Goal: Information Seeking & Learning: Learn about a topic

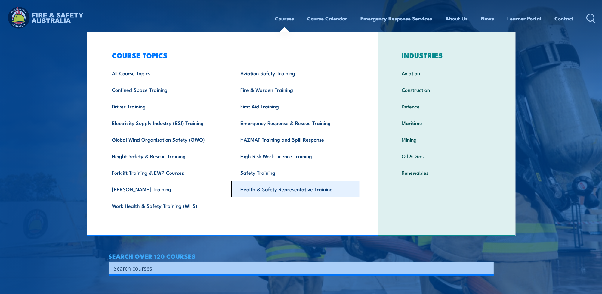
click at [267, 190] on link "Health & Safety Representative Training" at bounding box center [295, 188] width 128 height 17
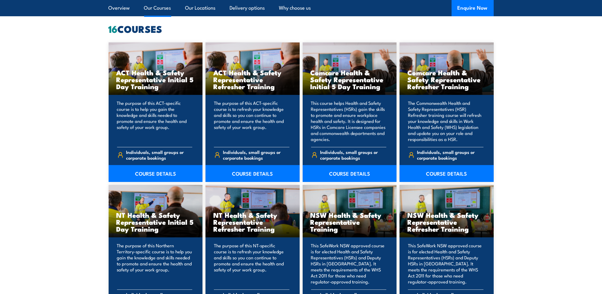
scroll to position [481, 0]
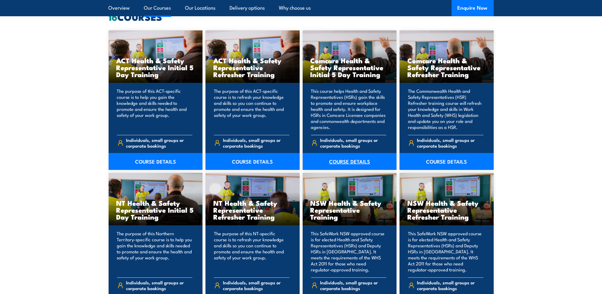
click at [349, 161] on link "COURSE DETAILS" at bounding box center [350, 161] width 94 height 17
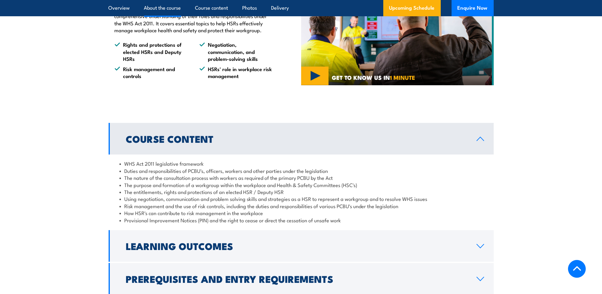
scroll to position [541, 0]
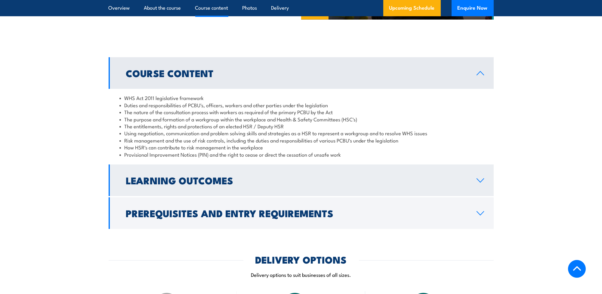
click at [483, 180] on icon at bounding box center [480, 180] width 8 height 5
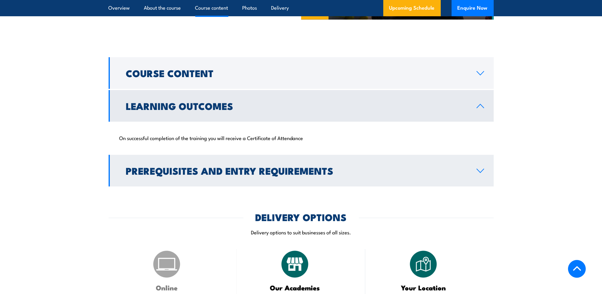
click at [480, 170] on icon at bounding box center [480, 170] width 8 height 5
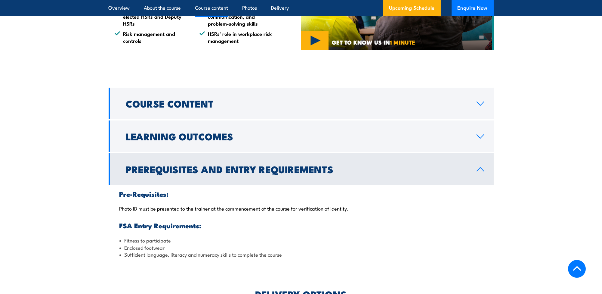
scroll to position [511, 0]
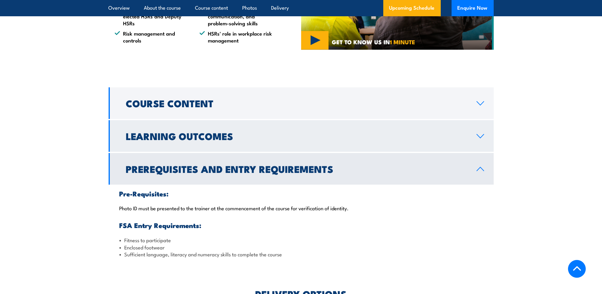
click at [482, 136] on icon at bounding box center [480, 136] width 7 height 4
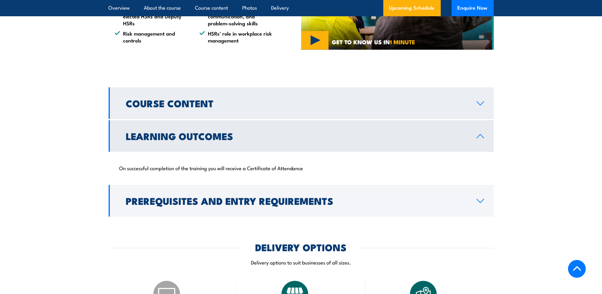
click at [479, 103] on icon at bounding box center [480, 103] width 8 height 5
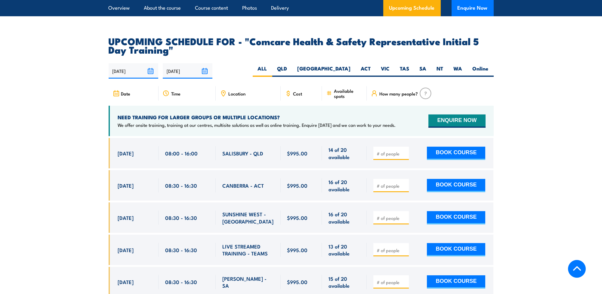
scroll to position [993, 0]
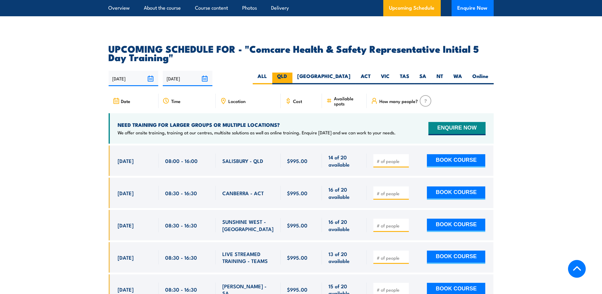
click at [292, 72] on label "QLD" at bounding box center [282, 78] width 20 height 12
click at [291, 72] on input "QLD" at bounding box center [289, 74] width 4 height 4
radio input "true"
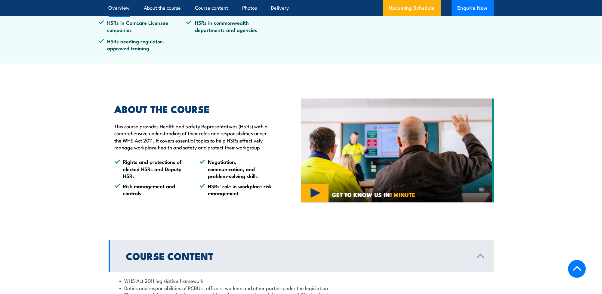
scroll to position [306, 0]
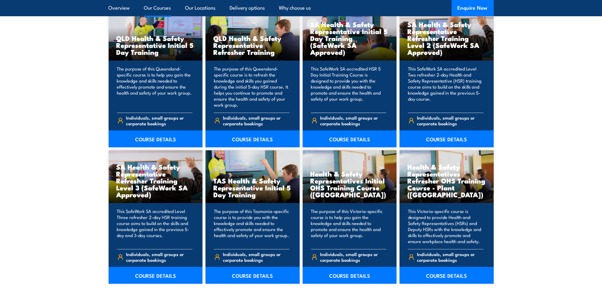
scroll to position [782, 0]
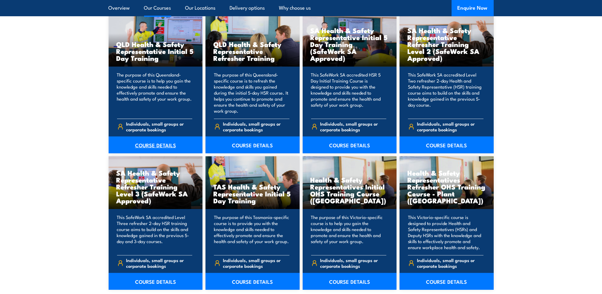
click at [158, 145] on link "COURSE DETAILS" at bounding box center [156, 144] width 94 height 17
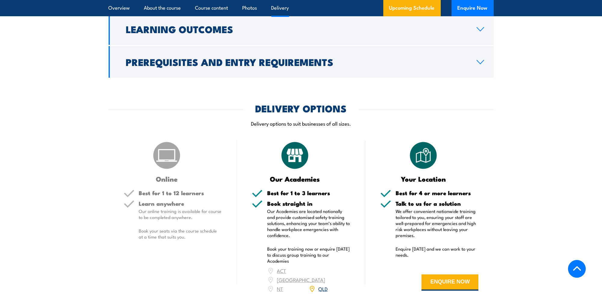
scroll to position [722, 0]
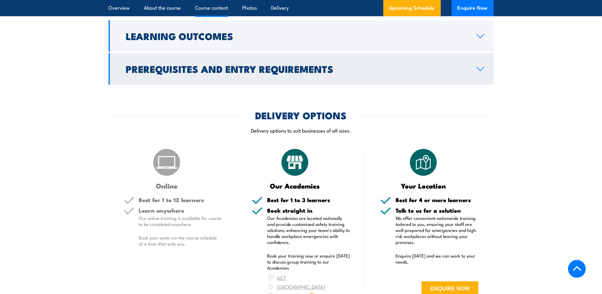
click at [484, 78] on link "Prerequisites and Entry Requirements" at bounding box center [301, 69] width 385 height 32
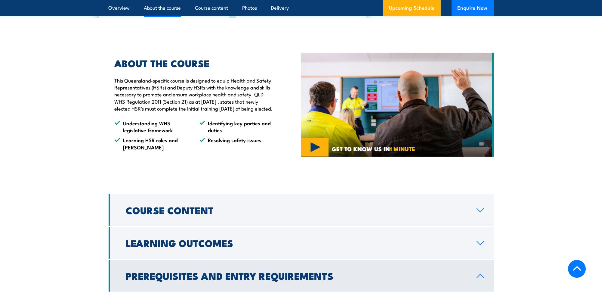
scroll to position [526, 0]
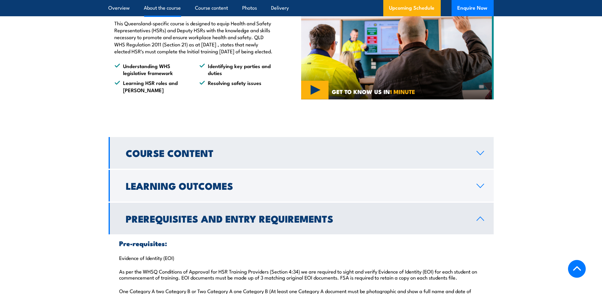
click at [479, 155] on icon at bounding box center [480, 153] width 7 height 4
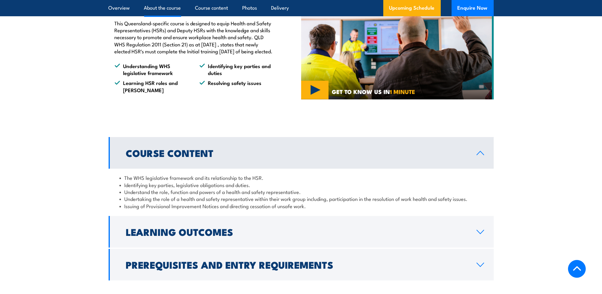
scroll to position [406, 0]
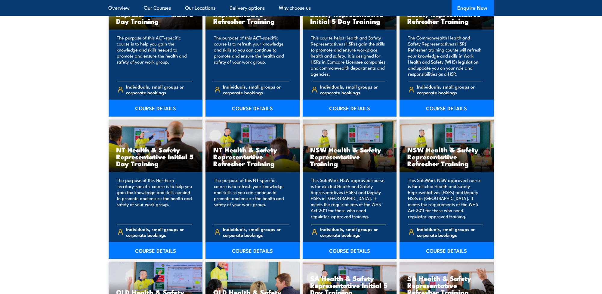
scroll to position [541, 0]
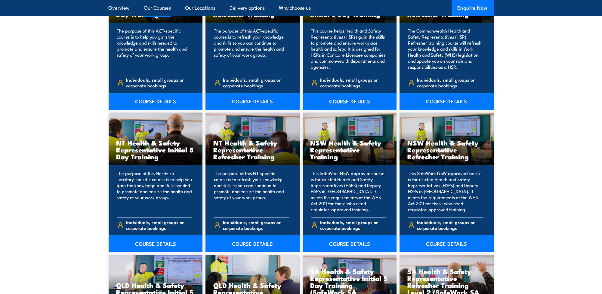
click at [355, 100] on link "COURSE DETAILS" at bounding box center [350, 101] width 94 height 17
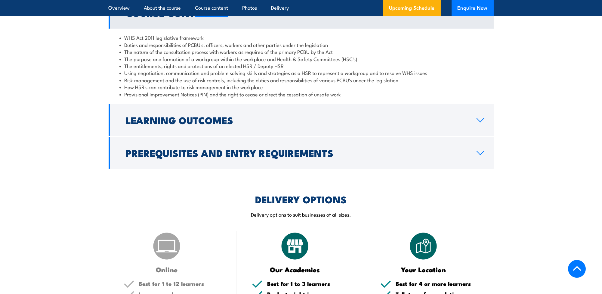
scroll to position [451, 0]
